Goal: Transaction & Acquisition: Book appointment/travel/reservation

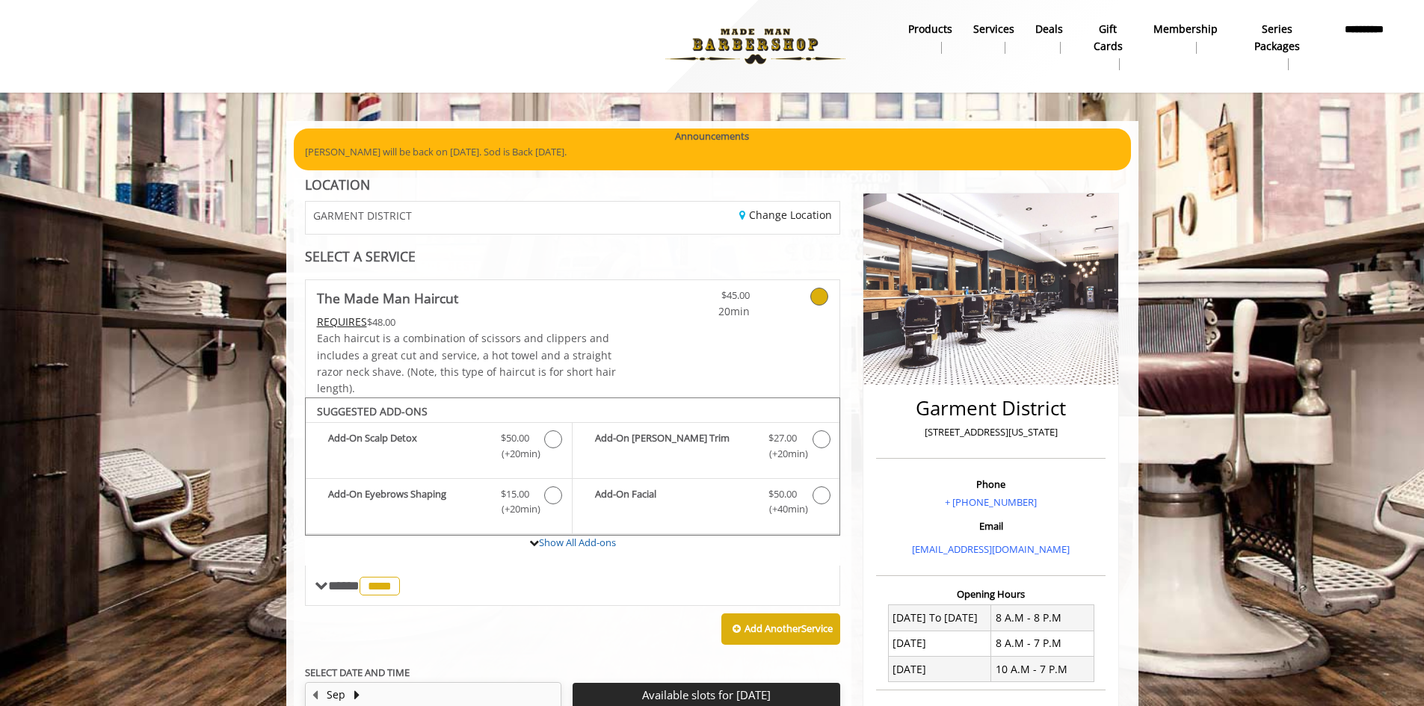
scroll to position [149, 0]
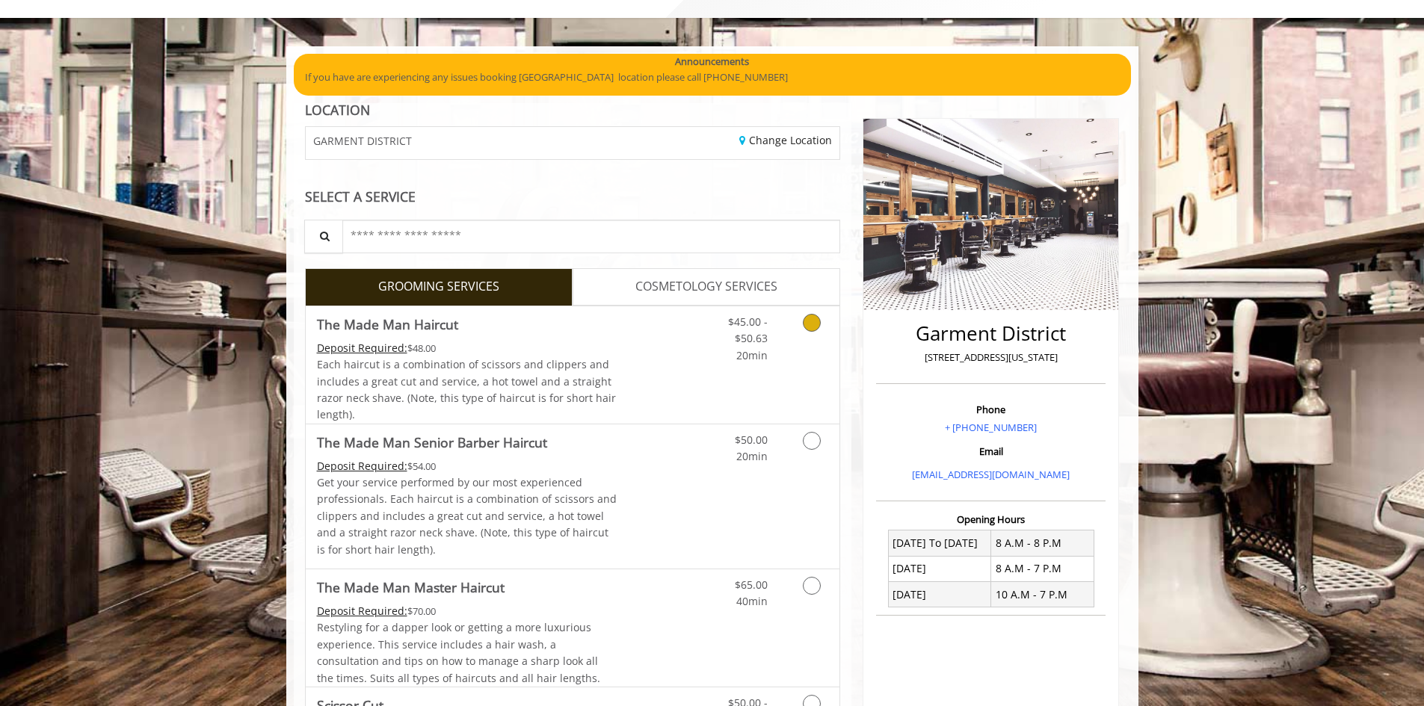
click at [816, 323] on icon "Grooming services" at bounding box center [812, 323] width 18 height 18
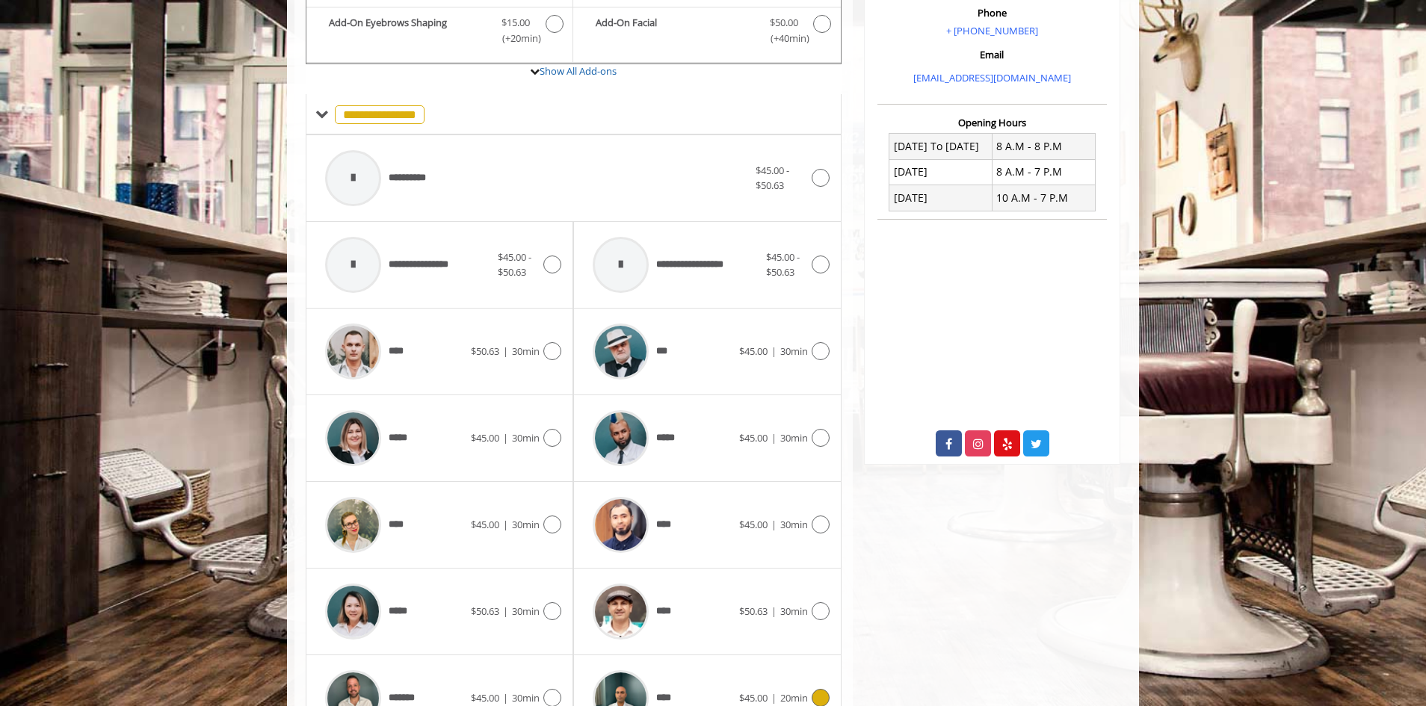
scroll to position [560, 0]
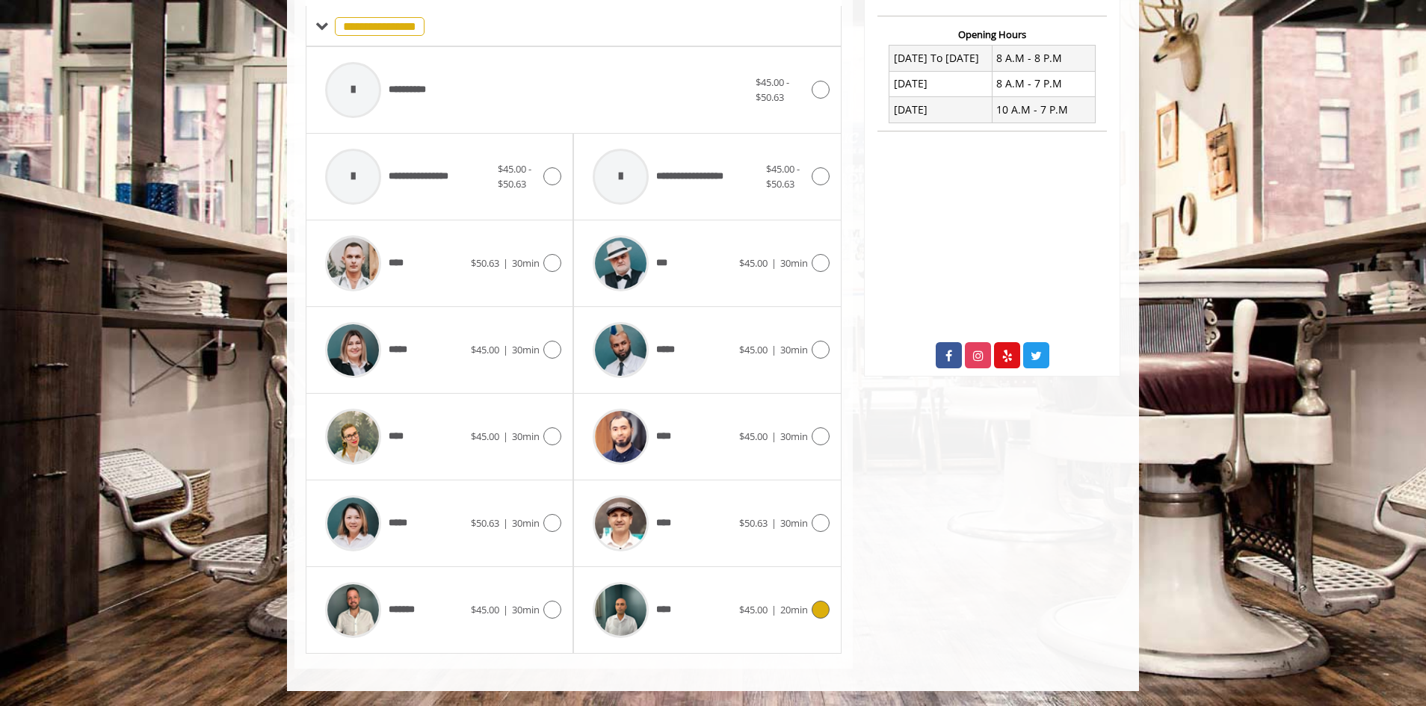
click at [766, 617] on span "$45.00 | 20min" at bounding box center [773, 610] width 69 height 16
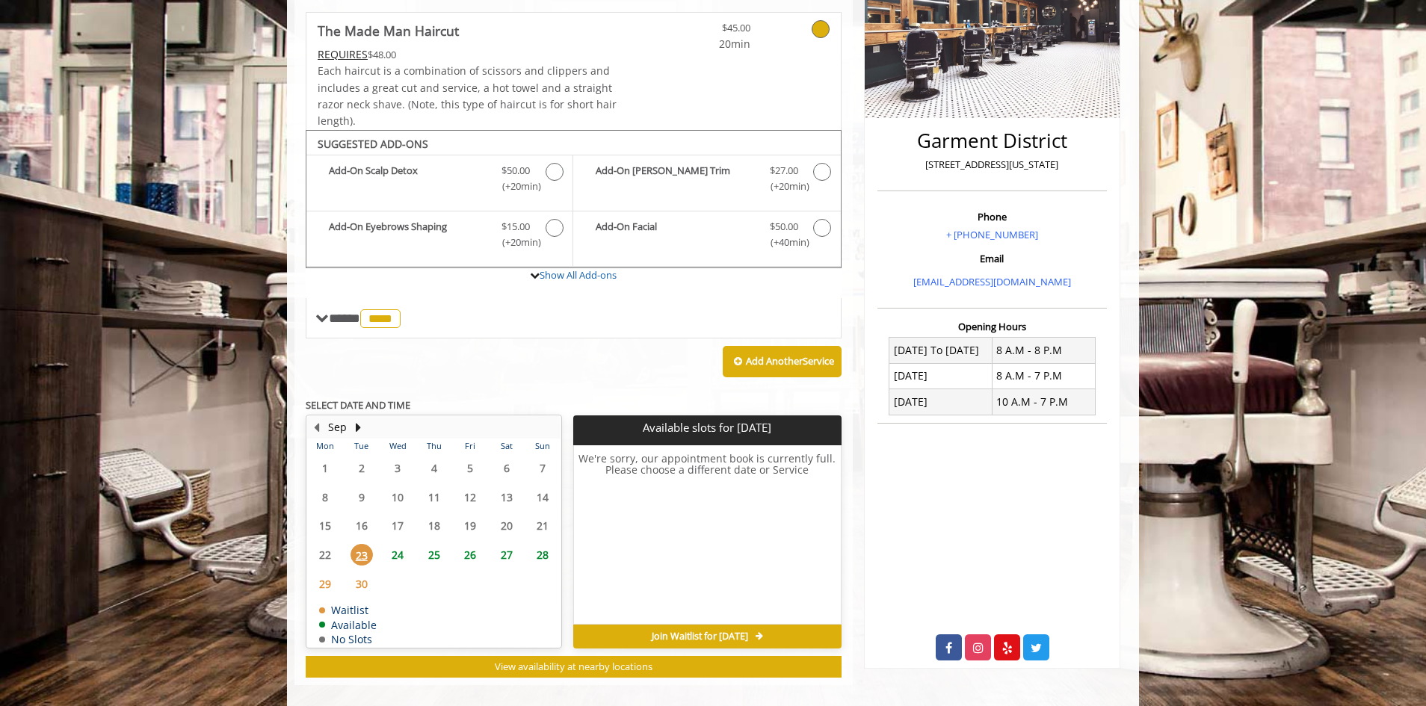
scroll to position [284, 0]
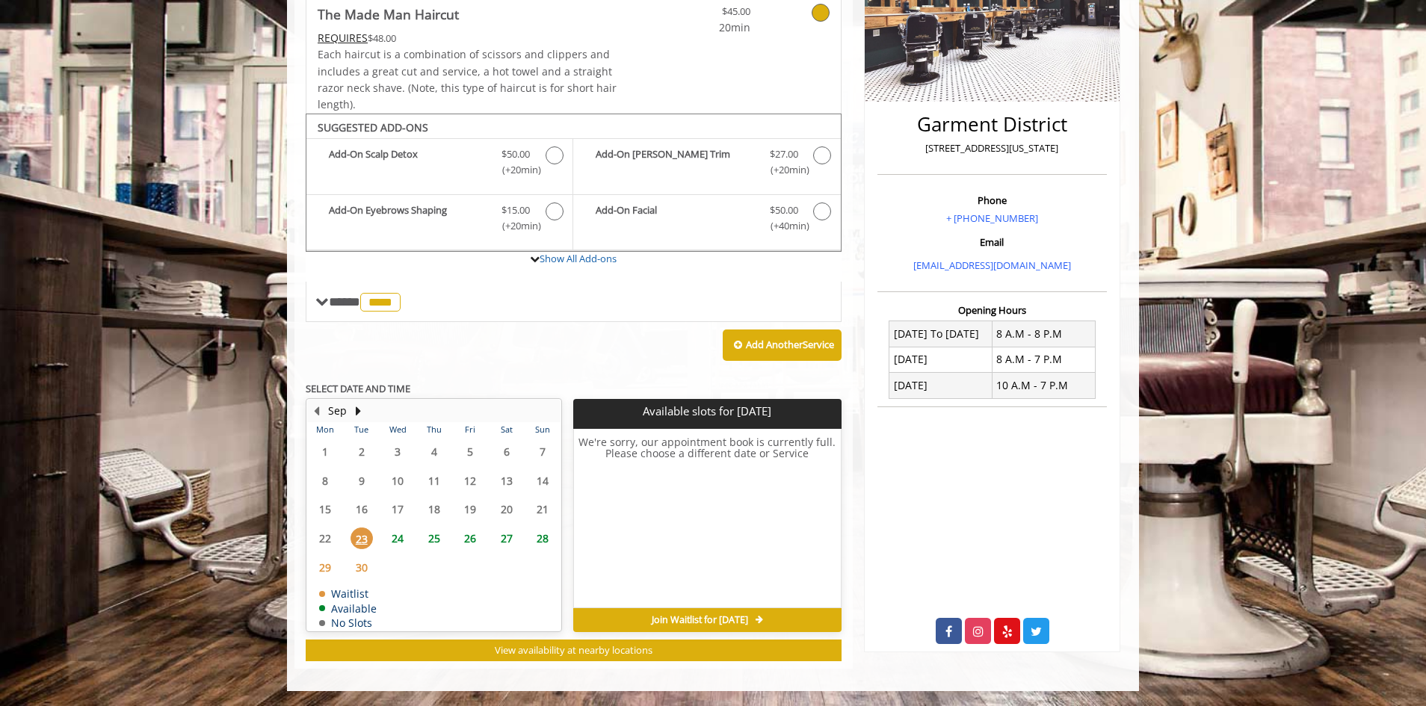
click at [397, 537] on span "24" at bounding box center [397, 539] width 22 height 22
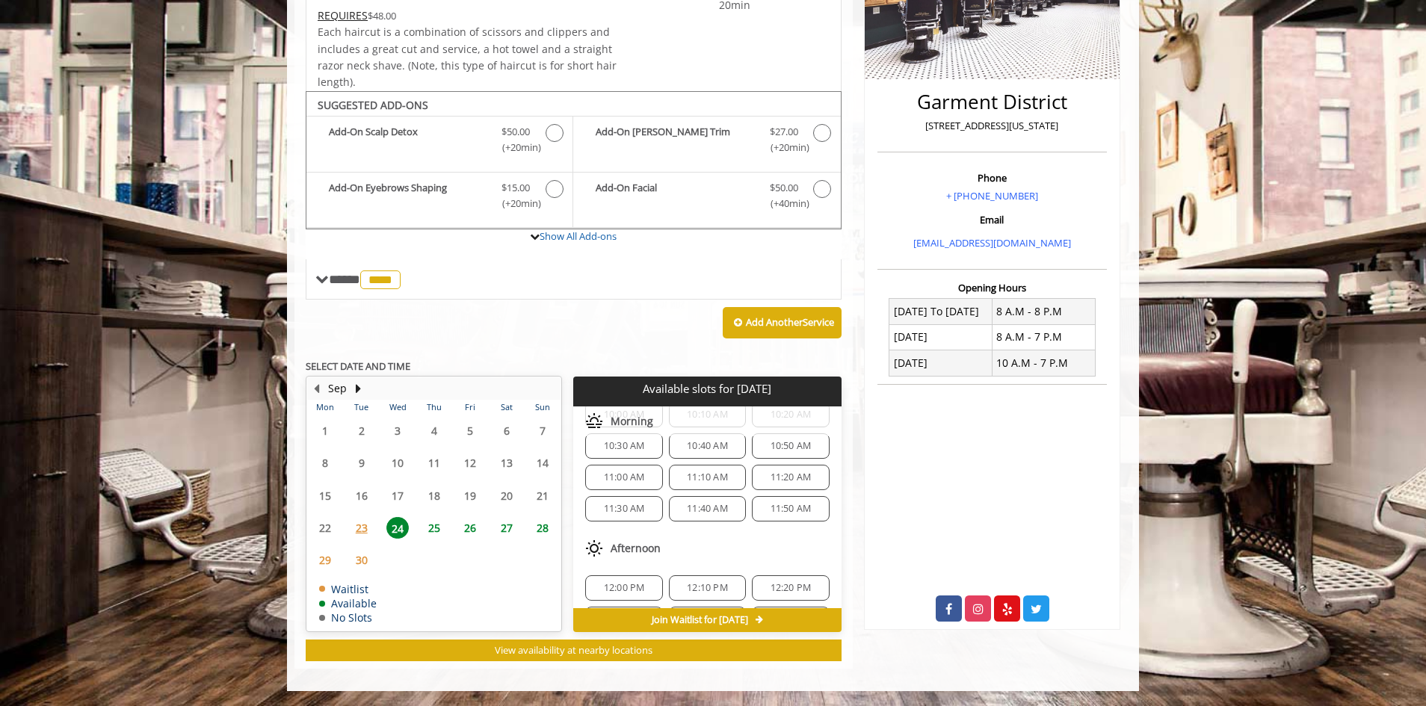
scroll to position [175, 0]
click at [785, 442] on span "11:20 AM" at bounding box center [791, 443] width 41 height 12
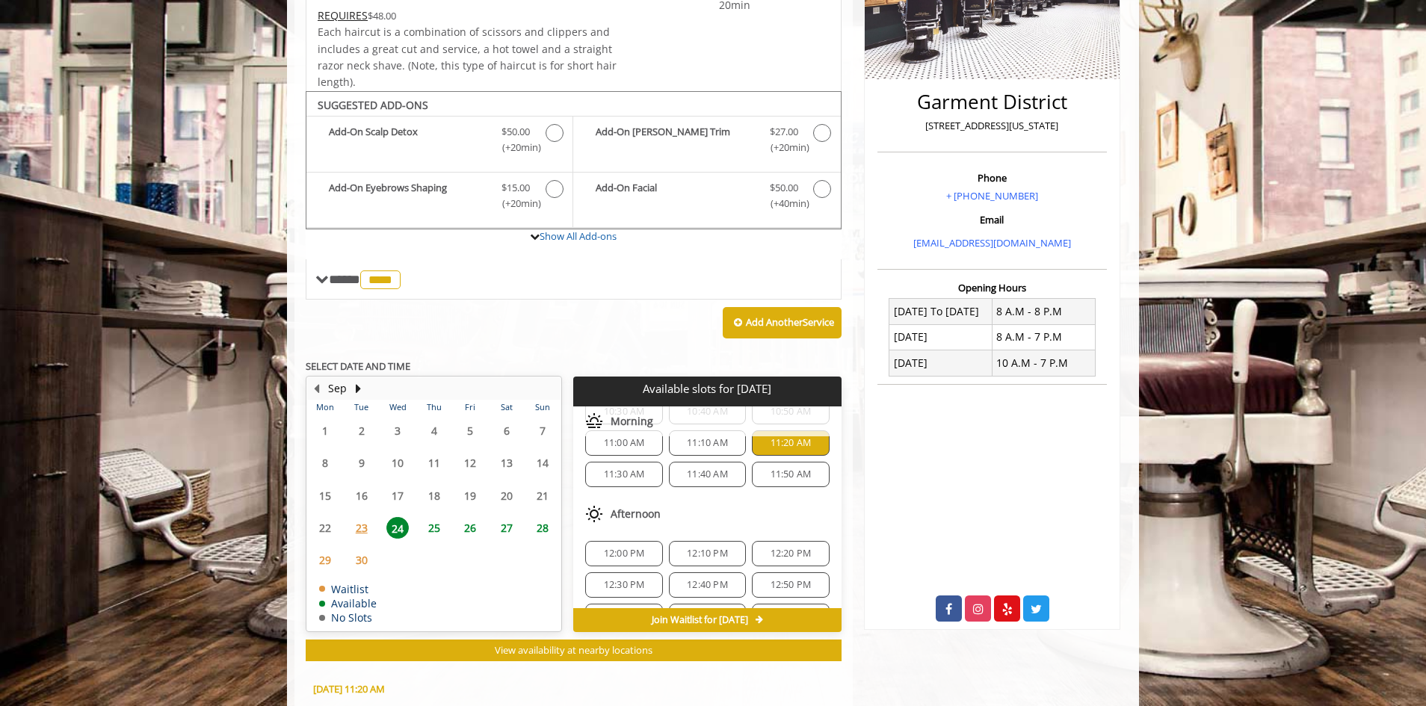
scroll to position [576, 0]
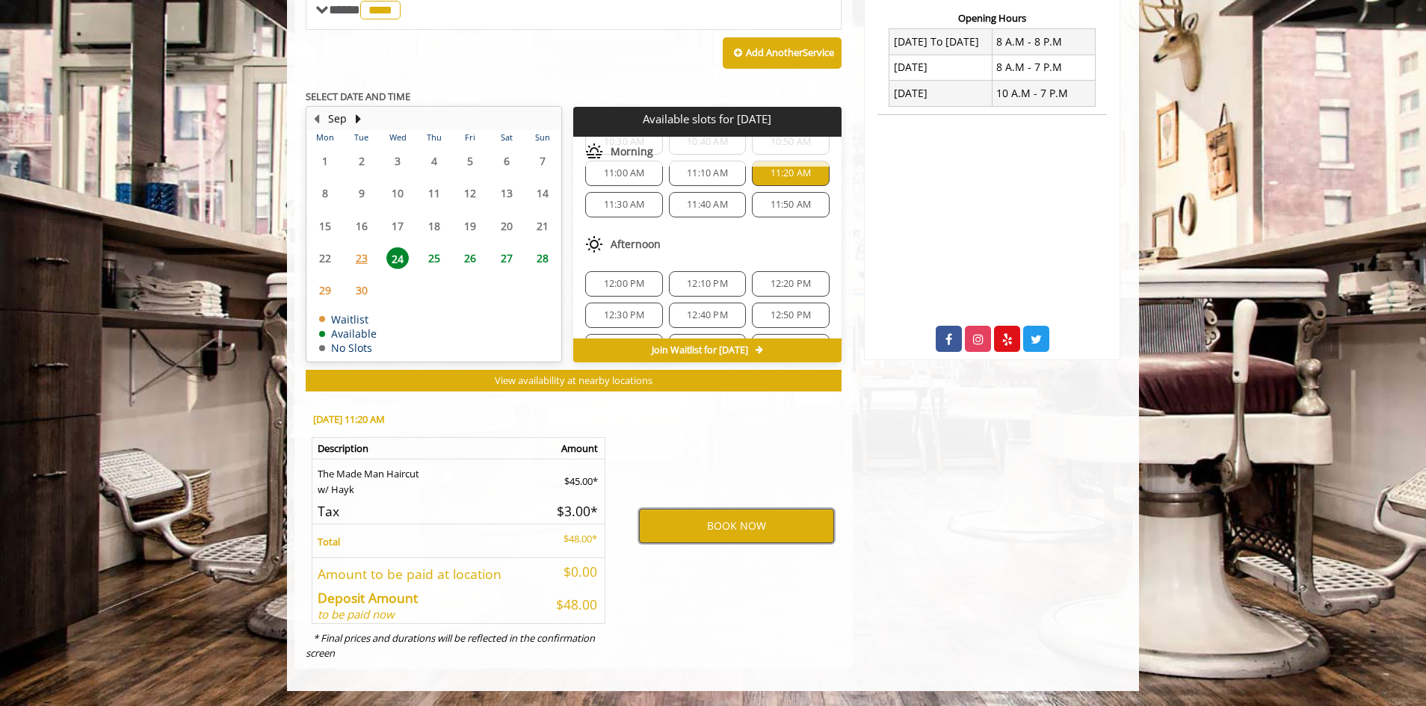
click at [732, 519] on button "BOOK NOW" at bounding box center [736, 526] width 195 height 34
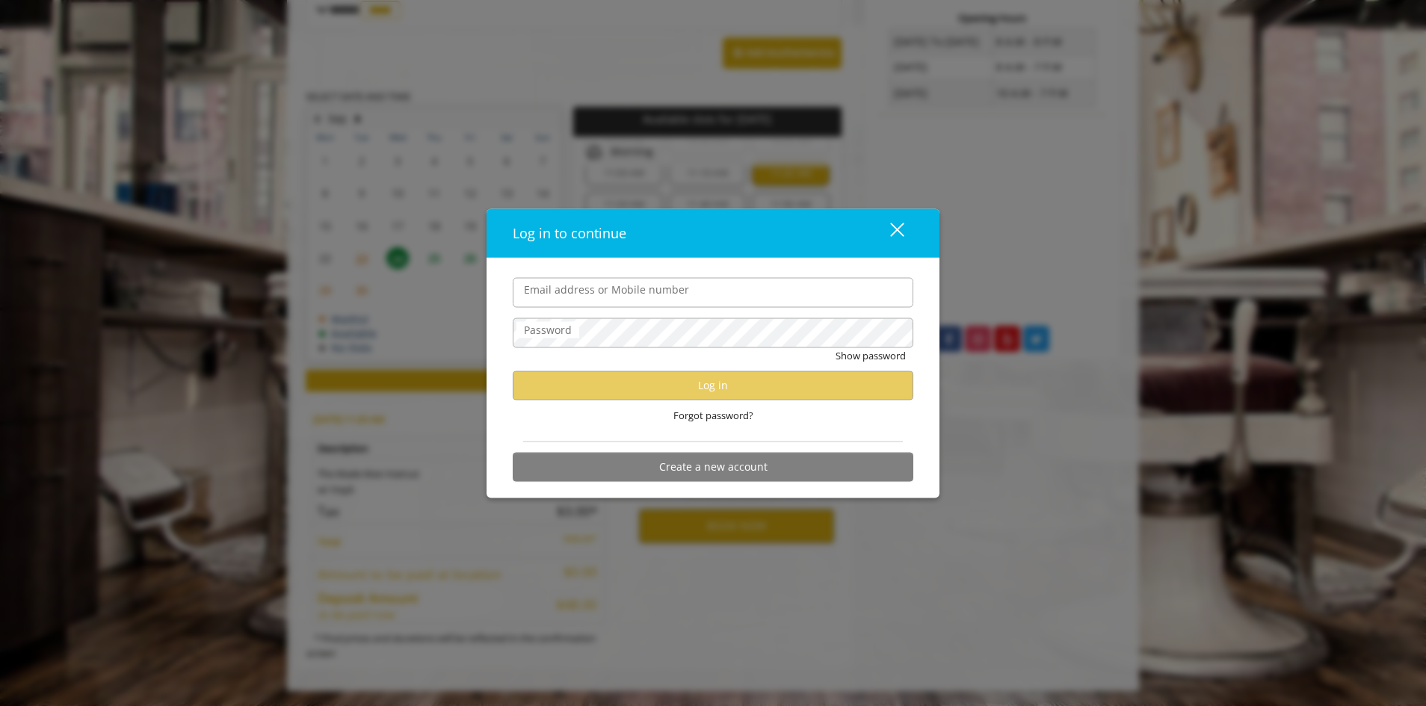
type input "**********"
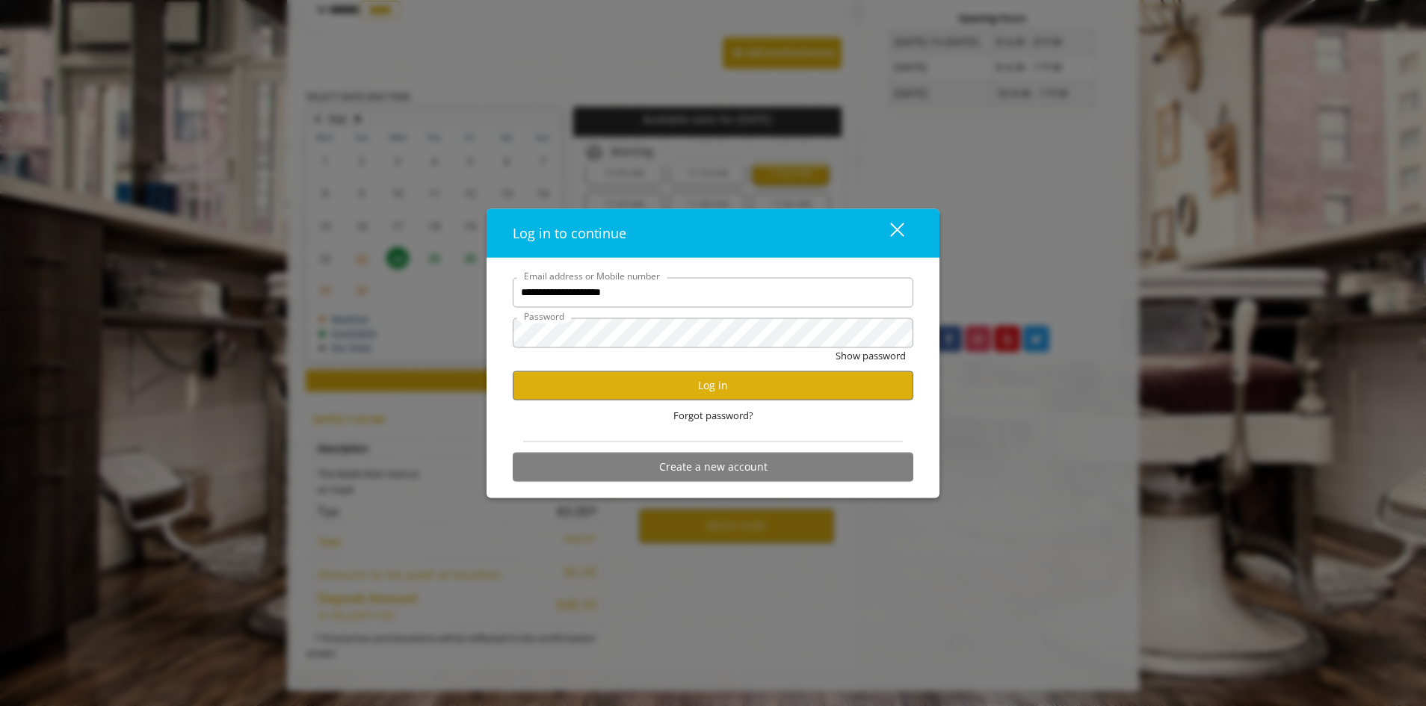
scroll to position [0, 0]
click at [711, 386] on button "Log in" at bounding box center [713, 385] width 401 height 29
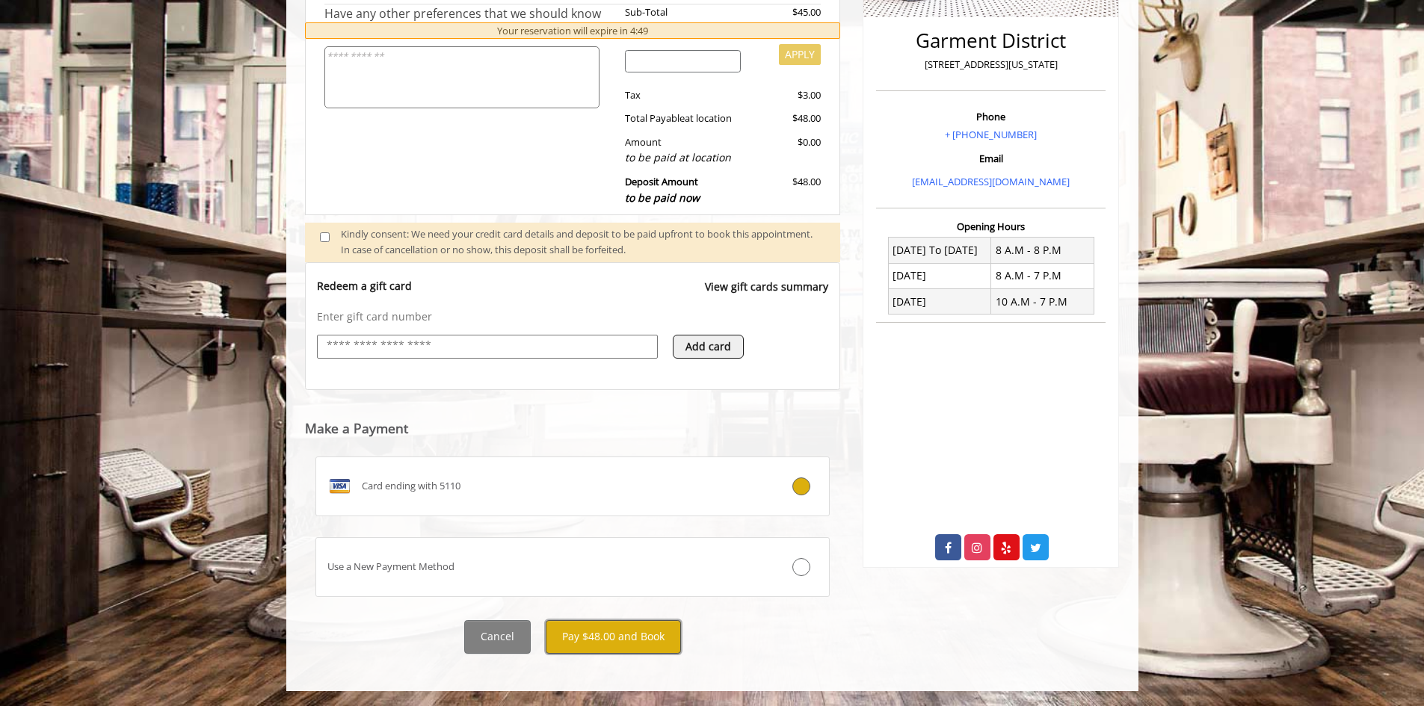
click at [643, 647] on button "Pay $48.00 and Book" at bounding box center [613, 637] width 135 height 34
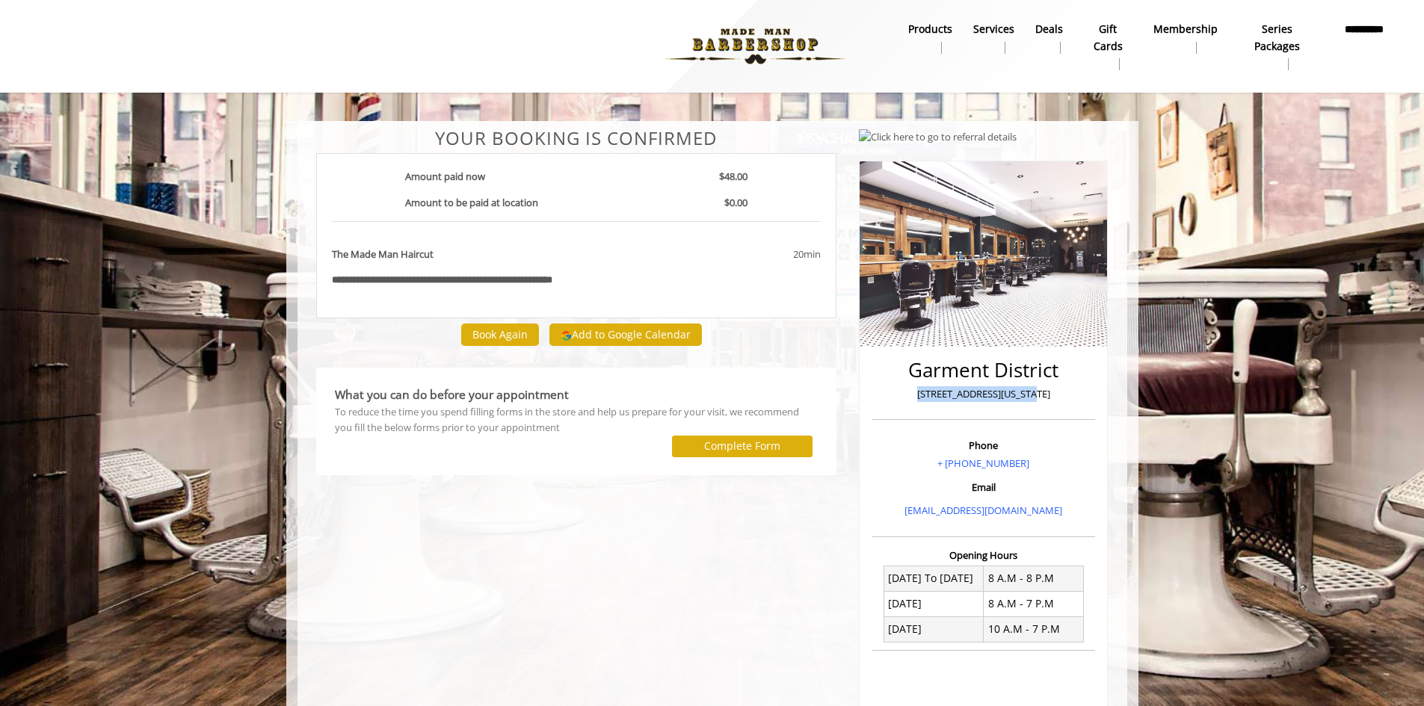
drag, startPoint x: 1051, startPoint y: 392, endPoint x: 922, endPoint y: 393, distance: 128.6
click at [922, 393] on p "[STREET_ADDRESS][US_STATE]" at bounding box center [983, 394] width 215 height 16
copy p "[STREET_ADDRESS][US_STATE]"
